Goal: Task Accomplishment & Management: Complete application form

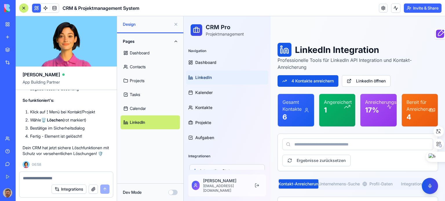
scroll to position [186, 0]
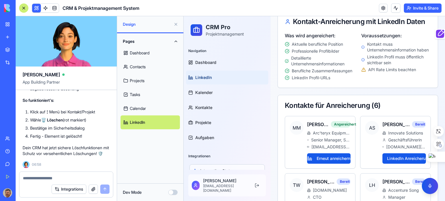
click at [138, 51] on link "Dashboard" at bounding box center [149, 53] width 59 height 14
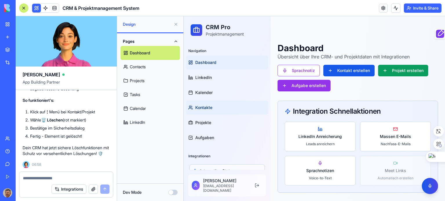
click at [204, 108] on span "Kontakte" at bounding box center [203, 108] width 17 height 6
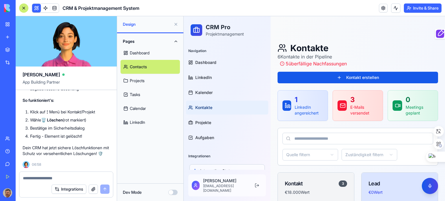
click at [204, 106] on span "Kontakte" at bounding box center [203, 108] width 17 height 6
click at [202, 90] on span "Kalender" at bounding box center [203, 93] width 17 height 6
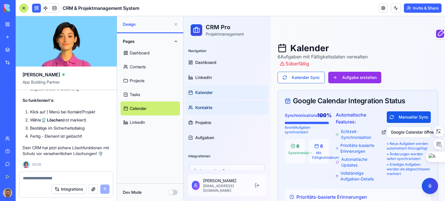
click at [205, 106] on span "Kontakte" at bounding box center [203, 108] width 17 height 6
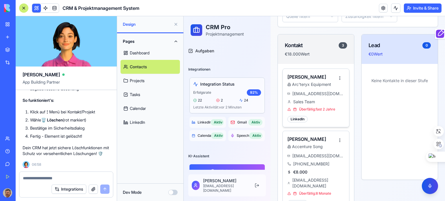
scroll to position [145, 0]
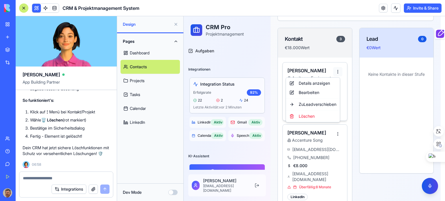
click at [310, 117] on div "Löschen" at bounding box center [313, 116] width 52 height 9
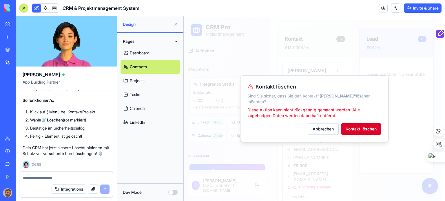
click at [373, 126] on button "Kontakt löschen" at bounding box center [361, 129] width 40 height 12
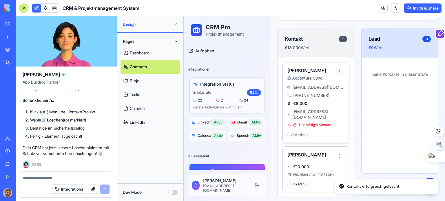
click at [340, 70] on html "CRM Pro Projektmanagement Navigation Dashboard LinkedIn Kalender Kontakte Proje…" at bounding box center [314, 193] width 261 height 645
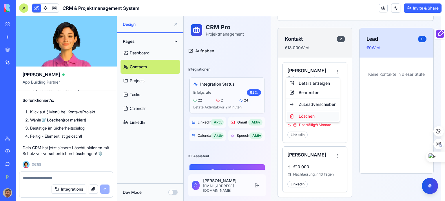
click at [309, 114] on div "Löschen" at bounding box center [313, 116] width 52 height 9
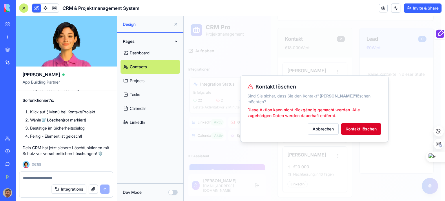
click at [364, 127] on button "Kontakt löschen" at bounding box center [361, 129] width 40 height 12
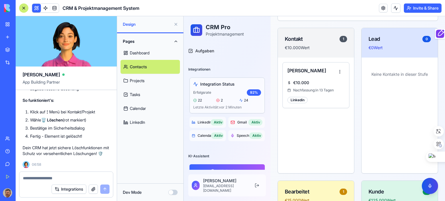
click at [136, 94] on link "Tasks" at bounding box center [149, 95] width 59 height 14
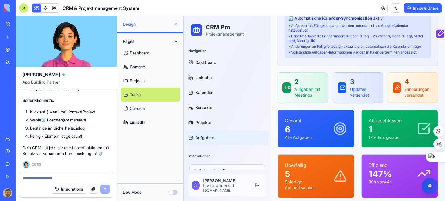
click at [139, 79] on link "Projects" at bounding box center [149, 81] width 59 height 14
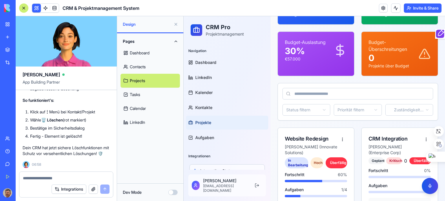
scroll to position [116, 0]
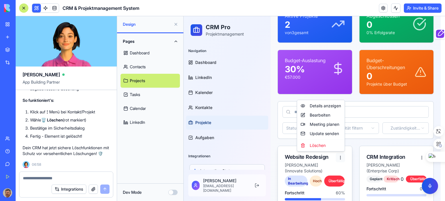
click at [339, 155] on html "CRM Pro Projektmanagement Navigation Dashboard LinkedIn Kalender Kontakte Proje…" at bounding box center [314, 173] width 261 height 546
click at [321, 145] on div "Löschen" at bounding box center [320, 145] width 45 height 9
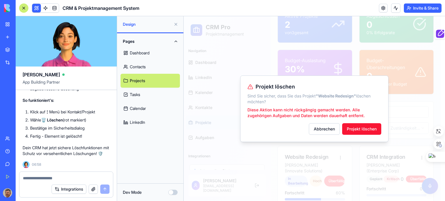
click at [357, 125] on button "Projekt löschen" at bounding box center [361, 129] width 39 height 12
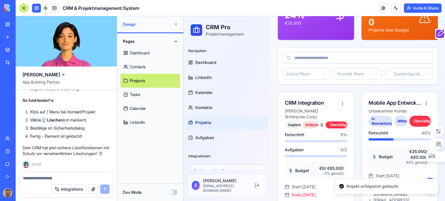
scroll to position [174, 0]
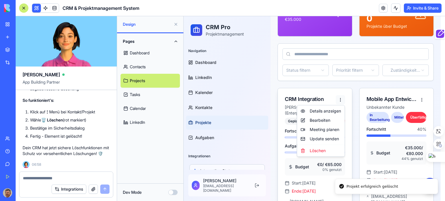
click at [339, 98] on html "CRM Pro Projektmanagement Navigation Dashboard LinkedIn Kalender Kontakte Proje…" at bounding box center [314, 41] width 261 height 399
click at [317, 151] on div "Löschen" at bounding box center [320, 150] width 45 height 9
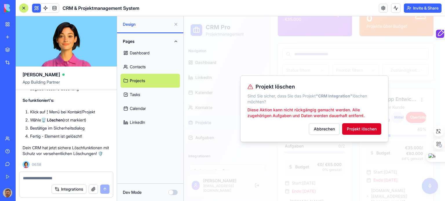
click at [359, 129] on button "Projekt löschen" at bounding box center [361, 129] width 39 height 12
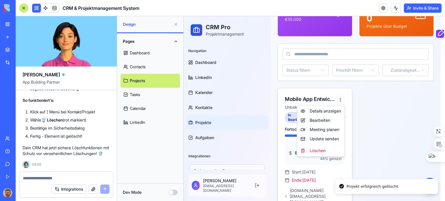
click at [339, 99] on html "CRM Pro Projektmanagement Navigation Dashboard LinkedIn Kalender Kontakte Proje…" at bounding box center [314, 36] width 261 height 388
click at [320, 150] on div "Löschen" at bounding box center [320, 150] width 45 height 9
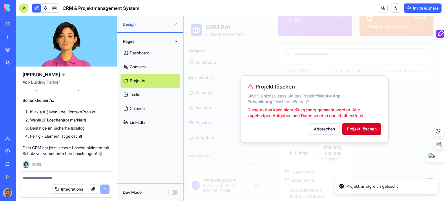
click at [364, 128] on button "Projekt löschen" at bounding box center [361, 129] width 39 height 12
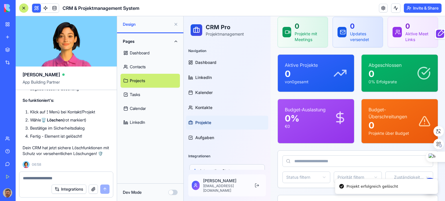
scroll to position [65, 0]
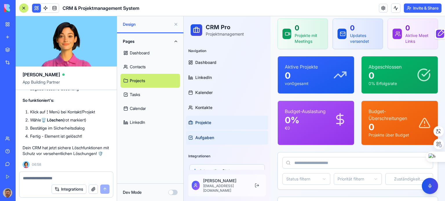
click at [204, 138] on span "Aufgaben" at bounding box center [204, 138] width 19 height 6
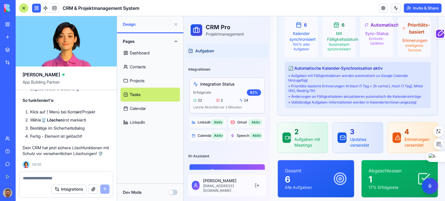
scroll to position [94, 0]
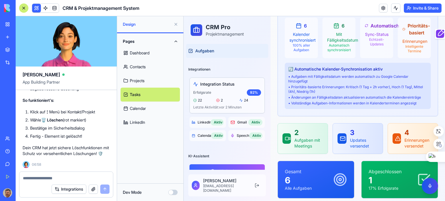
click at [302, 139] on p "Aufgaben mit Meetings" at bounding box center [308, 144] width 29 height 12
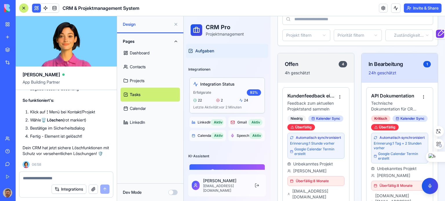
scroll to position [348, 0]
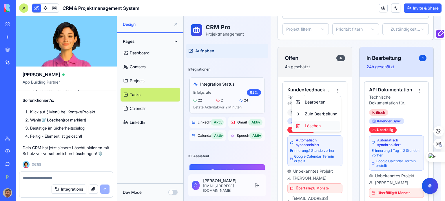
click at [312, 126] on div "Löschen" at bounding box center [316, 125] width 47 height 9
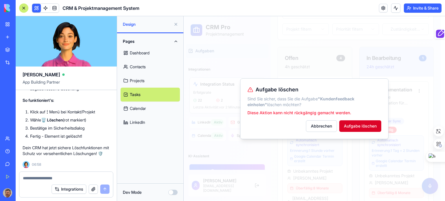
click at [368, 126] on button "Aufgabe löschen" at bounding box center [360, 126] width 42 height 12
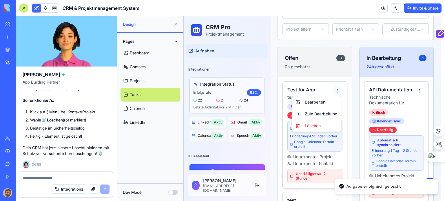
click at [337, 89] on html "CRM Pro Projektmanagement Navigation Dashboard LinkedIn Kalender Kontakte Proje…" at bounding box center [314, 187] width 261 height 1036
click at [317, 127] on div "Löschen" at bounding box center [316, 125] width 47 height 9
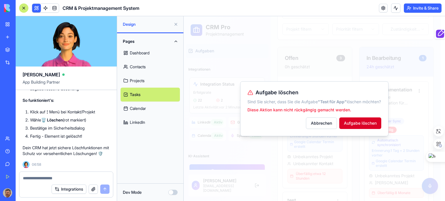
click at [363, 127] on button "Aufgabe löschen" at bounding box center [360, 124] width 42 height 12
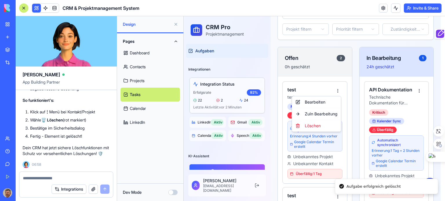
click at [338, 88] on html "CRM Pro Projektmanagement Navigation Dashboard LinkedIn Kalender Kontakte Proje…" at bounding box center [314, 132] width 261 height 926
click at [315, 125] on div "Löschen" at bounding box center [316, 125] width 47 height 9
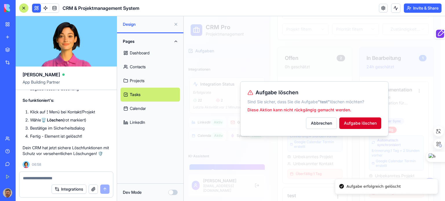
click at [361, 121] on button "Aufgabe löschen" at bounding box center [360, 124] width 42 height 12
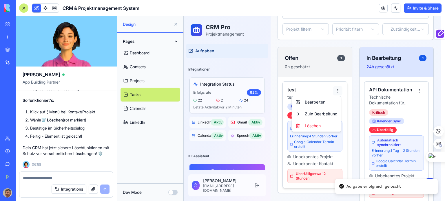
click at [339, 89] on html "CRM Pro Projektmanagement Navigation Dashboard LinkedIn Kalender Kontakte Proje…" at bounding box center [314, 100] width 261 height 862
click at [320, 127] on div "Löschen" at bounding box center [316, 125] width 47 height 9
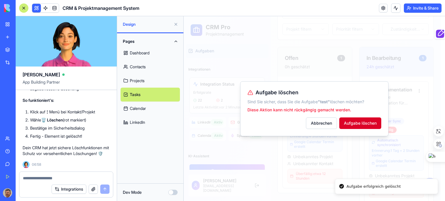
click at [360, 121] on button "Aufgabe löschen" at bounding box center [360, 124] width 42 height 12
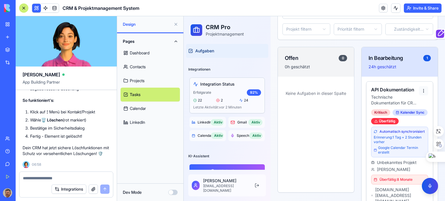
click at [420, 89] on html "CRM Pro Projektmanagement Navigation Dashboard LinkedIn Kalender Kontakte Proje…" at bounding box center [314, 91] width 261 height 844
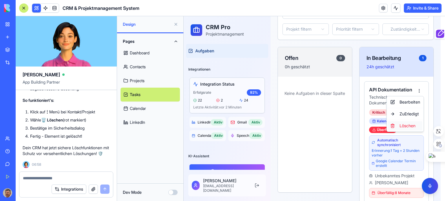
click at [405, 126] on div "Löschen" at bounding box center [405, 125] width 34 height 9
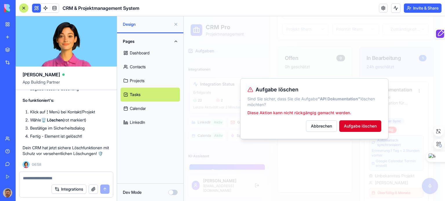
click at [360, 124] on button "Aufgabe löschen" at bounding box center [360, 126] width 42 height 12
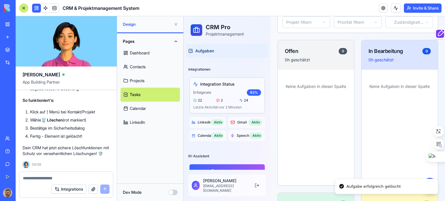
click at [420, 89] on p "Keine Aufgaben in dieser Spalte" at bounding box center [399, 87] width 67 height 6
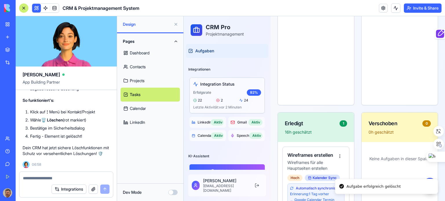
scroll to position [463, 0]
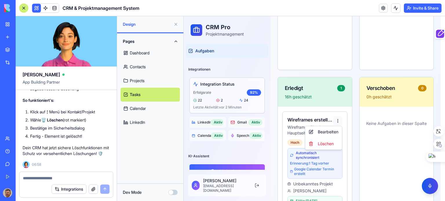
click at [327, 145] on div "Löschen" at bounding box center [323, 143] width 34 height 9
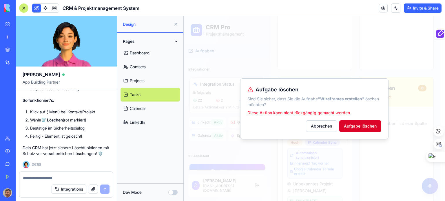
click at [365, 126] on button "Aufgabe löschen" at bounding box center [360, 126] width 42 height 12
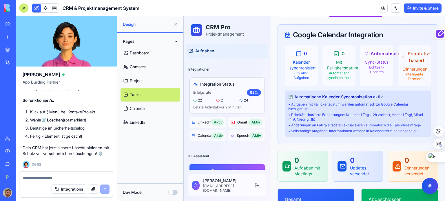
scroll to position [26, 0]
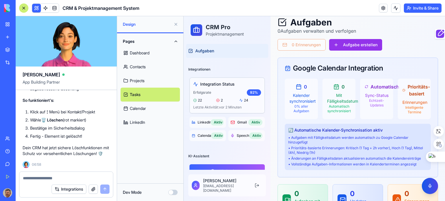
click at [140, 53] on link "Dashboard" at bounding box center [149, 53] width 59 height 14
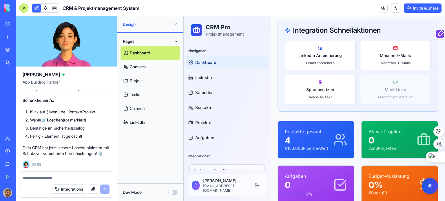
scroll to position [84, 0]
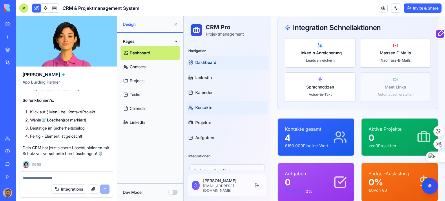
click at [202, 107] on span "Kontakte" at bounding box center [203, 108] width 17 height 6
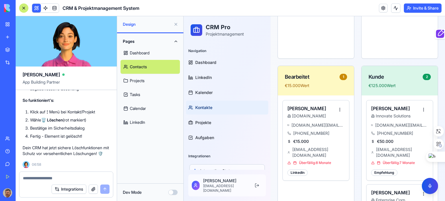
scroll to position [286, 0]
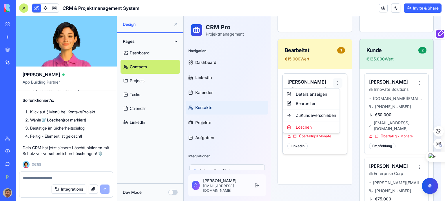
click at [337, 81] on html "CRM Pro Projektmanagement Navigation Dashboard LinkedIn Kalender Kontakte Proje…" at bounding box center [314, 40] width 261 height 621
click at [306, 127] on div "Löschen" at bounding box center [311, 127] width 54 height 9
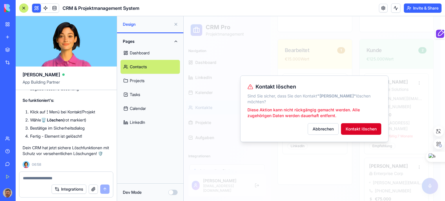
click at [363, 126] on button "Kontakt löschen" at bounding box center [361, 129] width 40 height 12
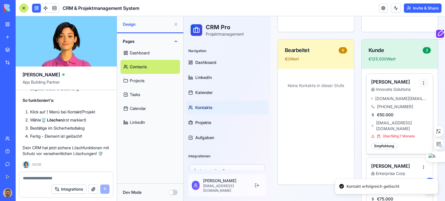
click at [419, 82] on html "CRM Pro Projektmanagement Navigation Dashboard LinkedIn Kalender Kontakte Proje…" at bounding box center [314, 40] width 261 height 621
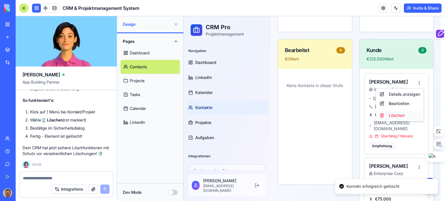
click at [393, 116] on div "Löschen" at bounding box center [399, 115] width 45 height 9
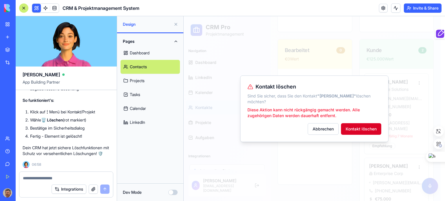
click at [361, 126] on button "Kontakt löschen" at bounding box center [361, 129] width 40 height 12
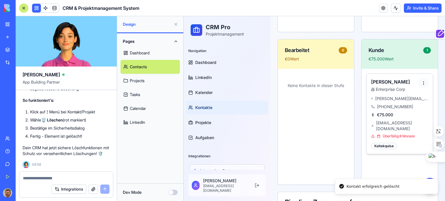
click at [419, 80] on html "CRM Pro Projektmanagement Navigation Dashboard LinkedIn Kalender Kontakte Proje…" at bounding box center [314, 11] width 261 height 562
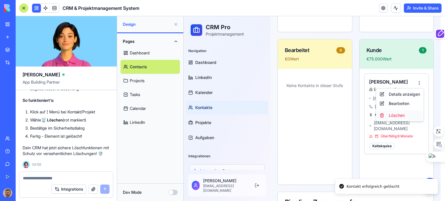
click at [392, 116] on div "Löschen" at bounding box center [399, 115] width 45 height 9
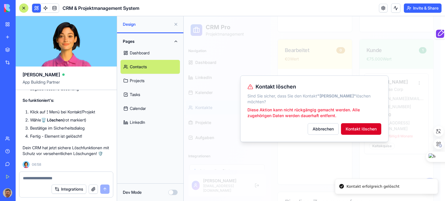
click at [366, 131] on button "Kontakt löschen" at bounding box center [361, 129] width 40 height 12
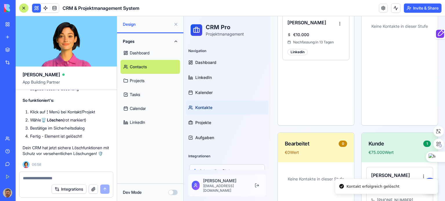
scroll to position [171, 0]
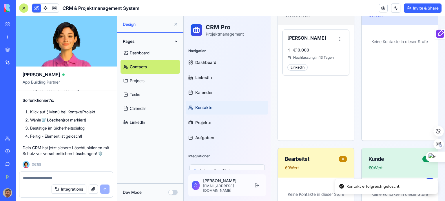
click at [142, 81] on link "Projects" at bounding box center [149, 81] width 59 height 14
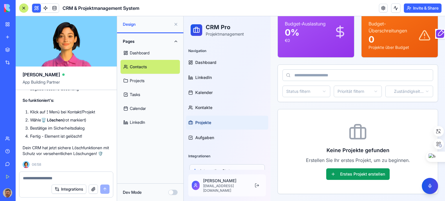
scroll to position [152, 0]
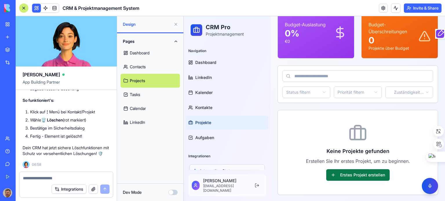
click at [374, 176] on button "Erstes Projekt erstellen" at bounding box center [357, 175] width 63 height 12
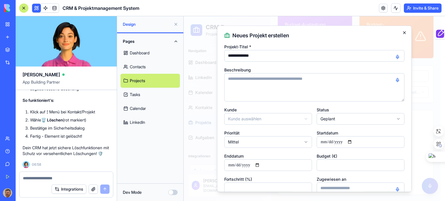
type input "**********"
click at [402, 32] on icon "button" at bounding box center [404, 32] width 5 height 5
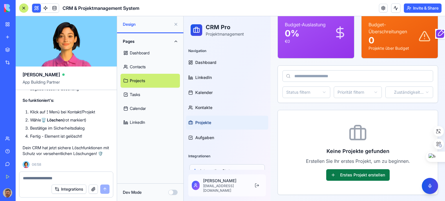
click at [356, 174] on button "Erstes Projekt erstellen" at bounding box center [357, 175] width 63 height 12
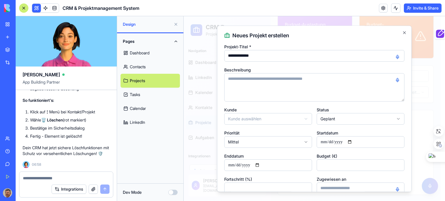
click at [265, 58] on input "**********" at bounding box center [314, 56] width 180 height 12
type input "**********"
click at [270, 77] on textarea at bounding box center [314, 87] width 180 height 28
type textarea "**********"
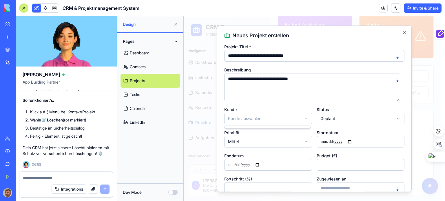
click at [298, 116] on body "**********" at bounding box center [312, 33] width 257 height 338
click at [296, 119] on body "**********" at bounding box center [312, 33] width 257 height 338
click at [394, 118] on body "**********" at bounding box center [312, 33] width 257 height 338
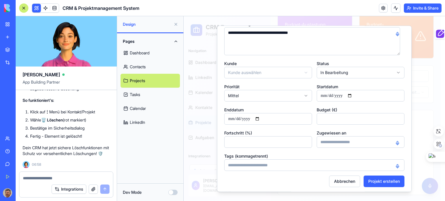
scroll to position [49, 0]
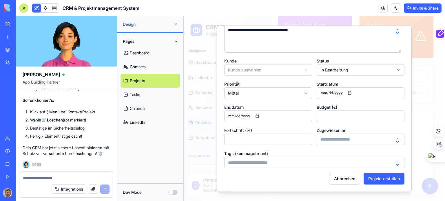
click at [305, 92] on body "**********" at bounding box center [312, 33] width 257 height 338
click at [353, 92] on input "Startdatum" at bounding box center [361, 93] width 88 height 12
type input "**********"
click at [260, 116] on input "Enddatum" at bounding box center [268, 117] width 88 height 12
type input "**********"
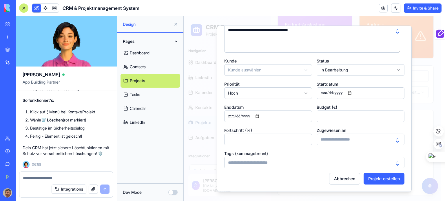
click at [369, 116] on input "Budget (€)" at bounding box center [361, 117] width 88 height 12
type input "*"
type input "****"
click at [299, 130] on div "Fortschritt (%)" at bounding box center [268, 136] width 88 height 19
click at [385, 140] on input at bounding box center [361, 140] width 88 height 12
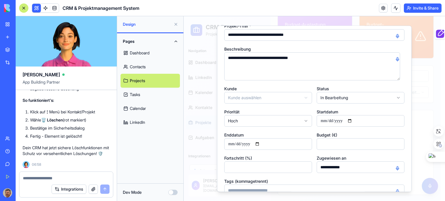
scroll to position [0, 0]
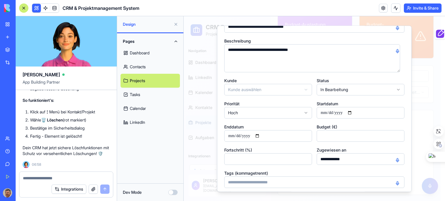
type input "**********"
click at [382, 122] on div "**********" at bounding box center [314, 101] width 180 height 174
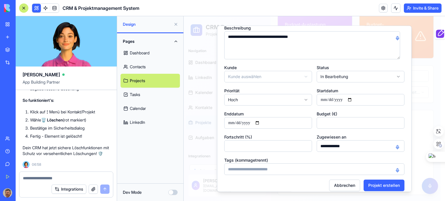
scroll to position [49, 0]
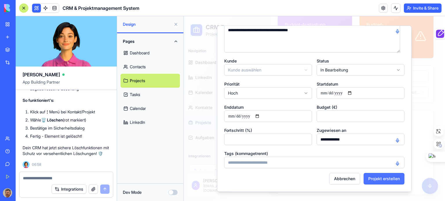
click at [385, 178] on button "Projekt erstellen" at bounding box center [383, 179] width 41 height 12
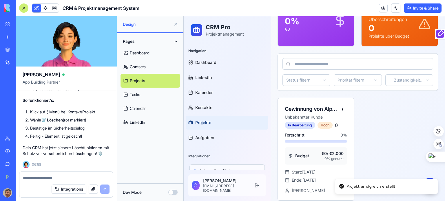
scroll to position [170, 0]
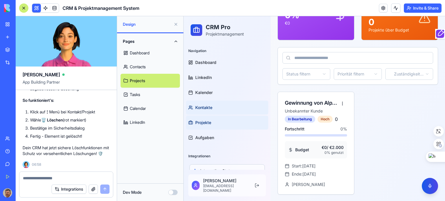
click at [205, 107] on span "Kontakte" at bounding box center [203, 108] width 17 height 6
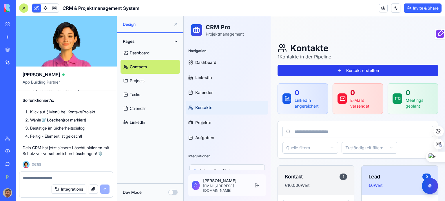
click at [348, 69] on button "Kontakt erstellen" at bounding box center [357, 71] width 160 height 12
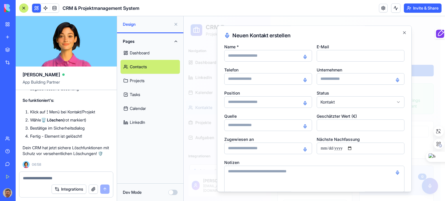
click at [246, 55] on input "Name *" at bounding box center [268, 56] width 88 height 12
type input "**********"
click at [272, 98] on input at bounding box center [268, 102] width 88 height 12
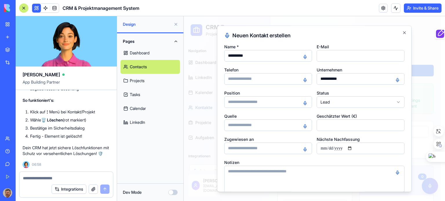
click at [271, 121] on input at bounding box center [268, 126] width 88 height 12
type input "********"
click at [342, 127] on input "Geschätzter Wert (€)" at bounding box center [361, 126] width 88 height 12
type input "*****"
click at [247, 145] on input at bounding box center [268, 149] width 88 height 12
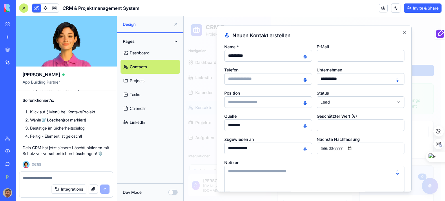
type input "**********"
click at [321, 149] on input "Nächste Nachfassung" at bounding box center [361, 149] width 88 height 12
click at [351, 148] on input "Nächste Nachfassung" at bounding box center [361, 149] width 88 height 12
type input "**********"
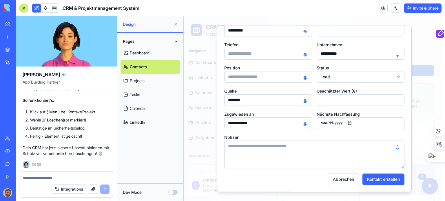
scroll to position [25, 0]
click at [383, 178] on button "Kontakt erstellen" at bounding box center [383, 179] width 42 height 12
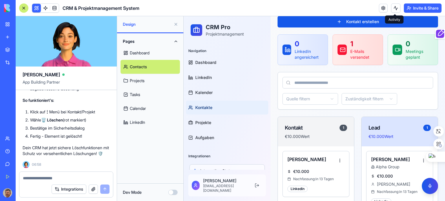
scroll to position [0, 0]
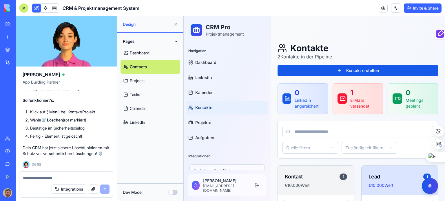
click at [134, 52] on link "Dashboard" at bounding box center [149, 53] width 59 height 14
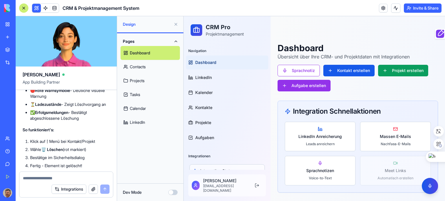
scroll to position [5664, 0]
